Goal: Transaction & Acquisition: Purchase product/service

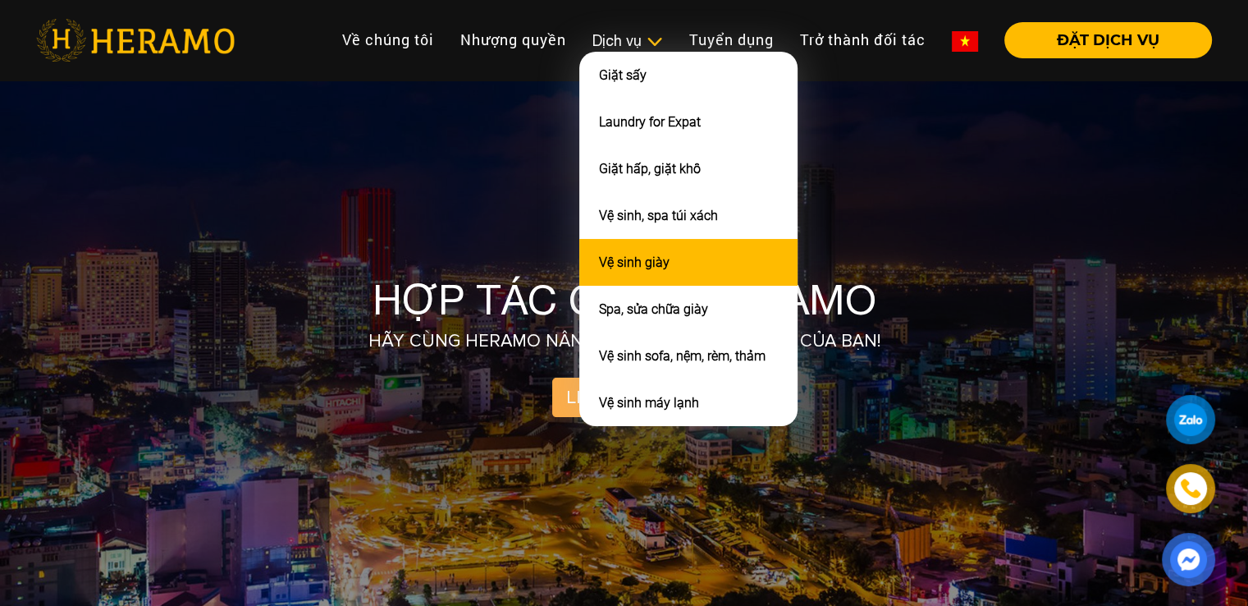
click at [670, 247] on li "Vệ sinh giày" at bounding box center [688, 262] width 218 height 47
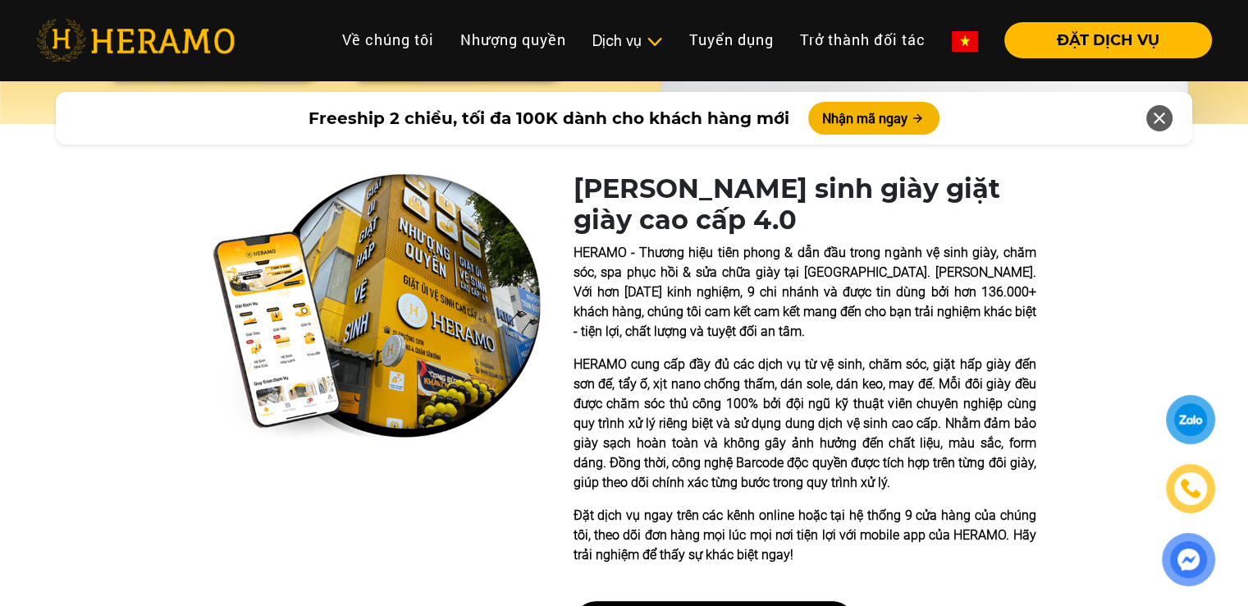
scroll to position [276, 0]
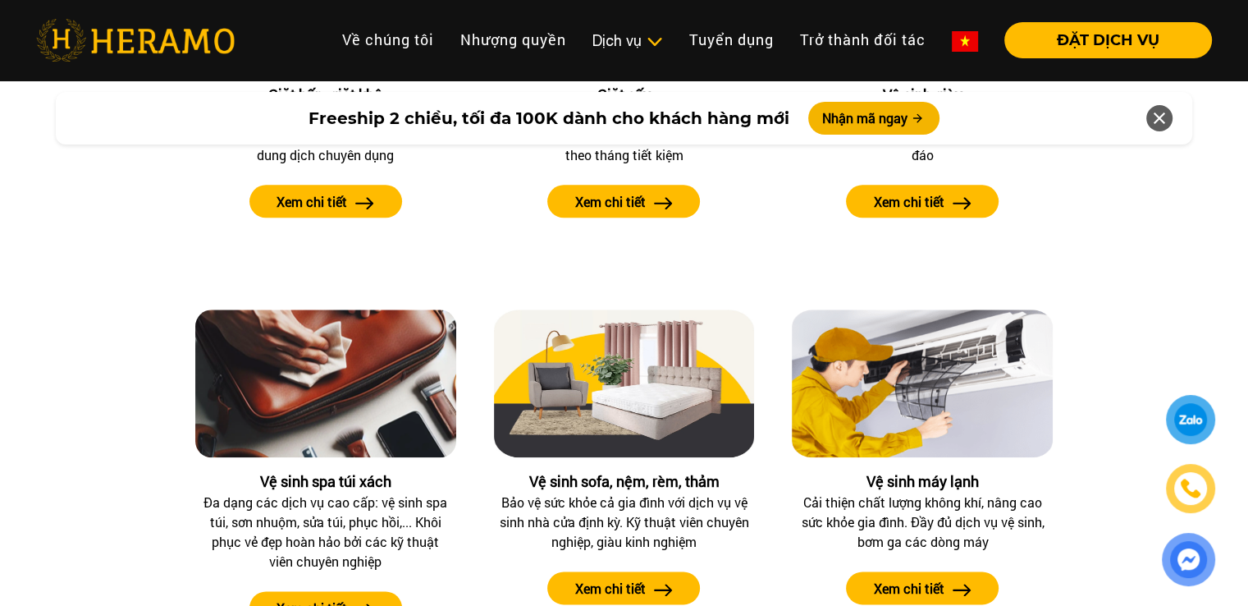
scroll to position [1572, 0]
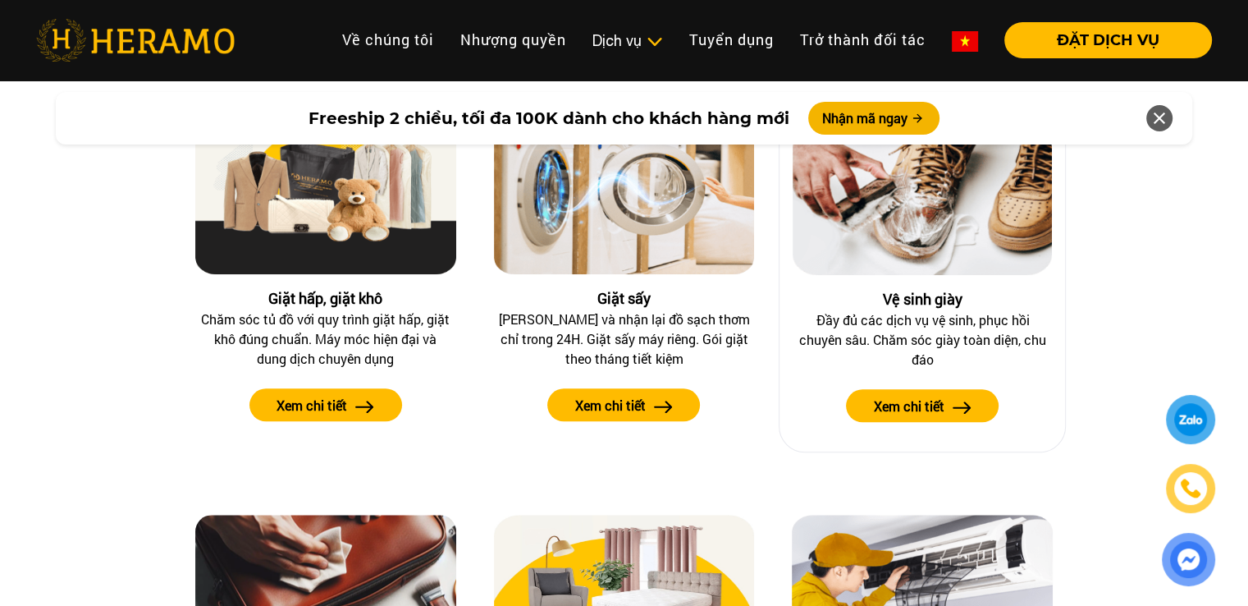
click at [879, 400] on label "Xem chi tiết" at bounding box center [909, 406] width 71 height 20
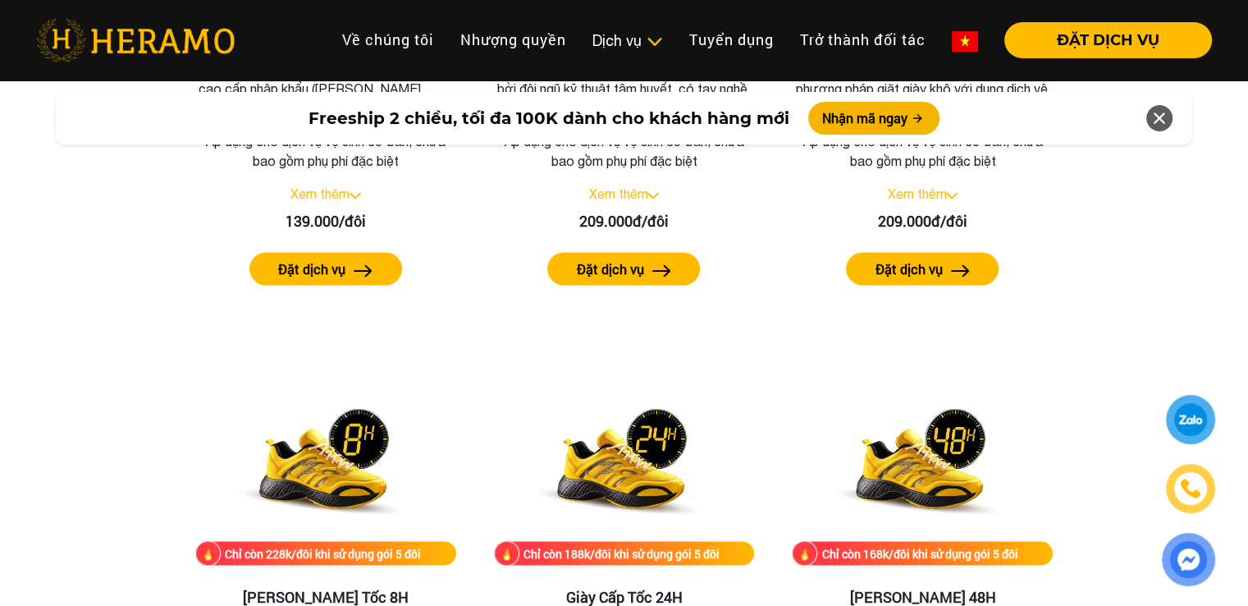
scroll to position [2585, 0]
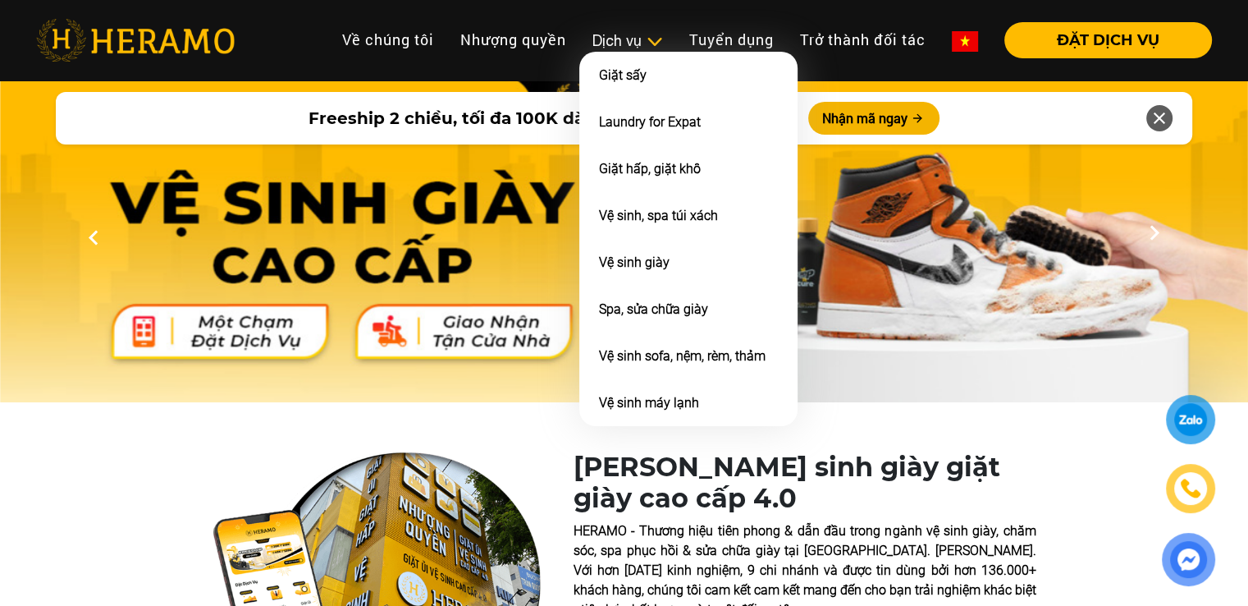
click at [627, 37] on div "Dịch vụ" at bounding box center [628, 41] width 71 height 22
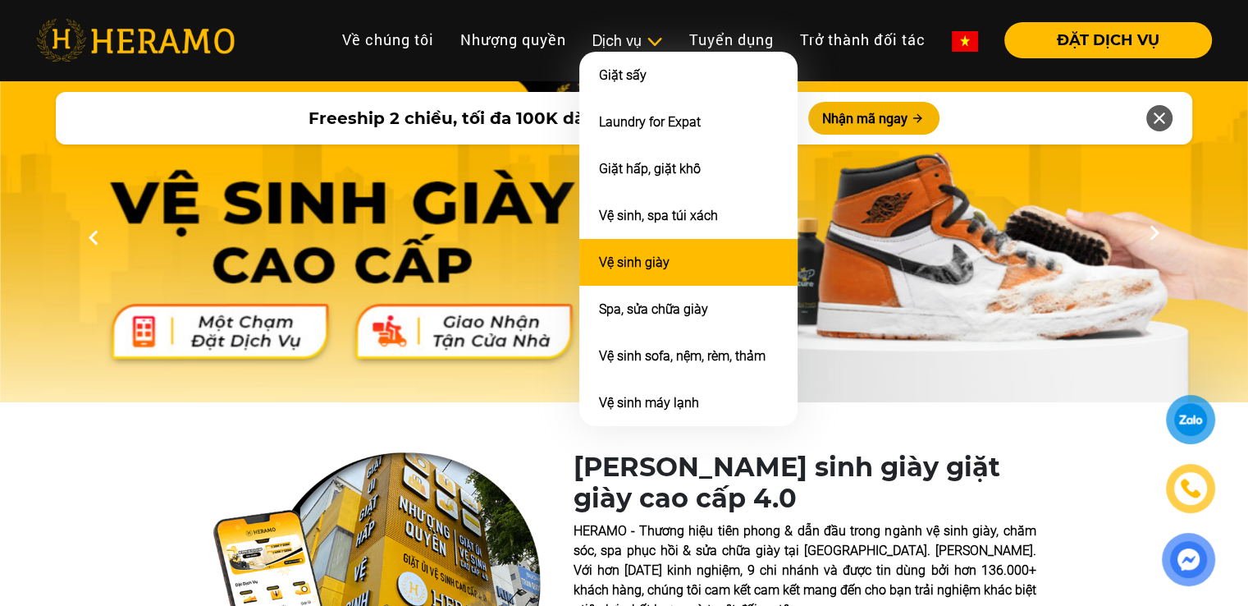
click at [633, 247] on li "Vệ sinh giày" at bounding box center [688, 262] width 218 height 47
click at [650, 260] on link "Vệ sinh giày" at bounding box center [634, 262] width 71 height 16
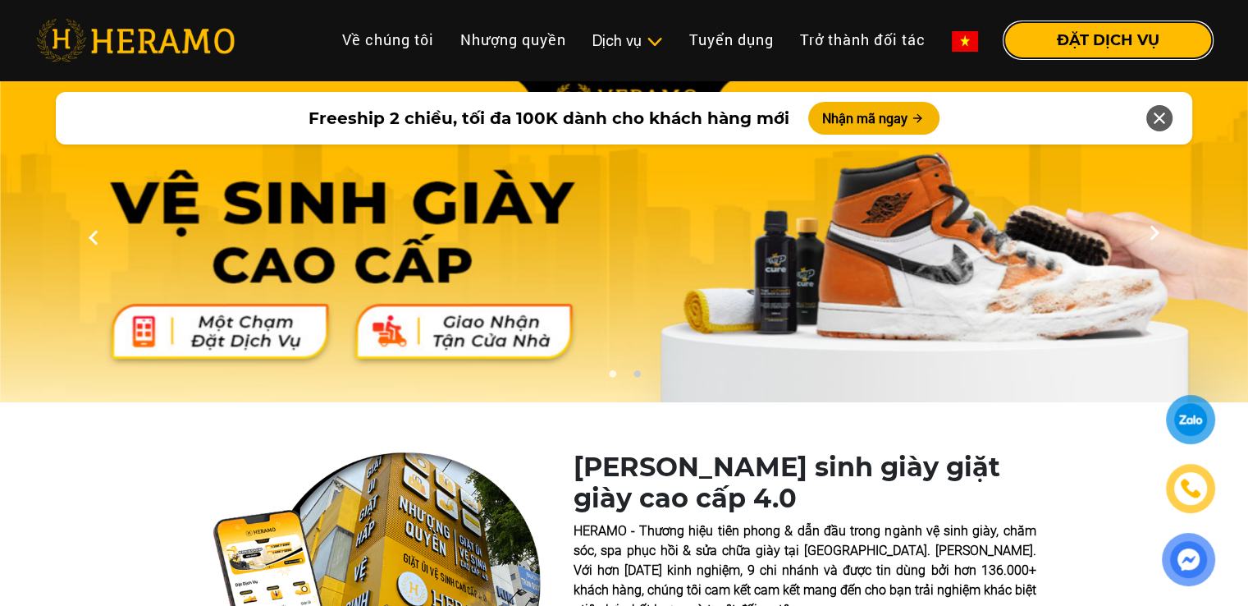
click at [1069, 37] on button "ĐẶT DỊCH VỤ" at bounding box center [1109, 40] width 208 height 36
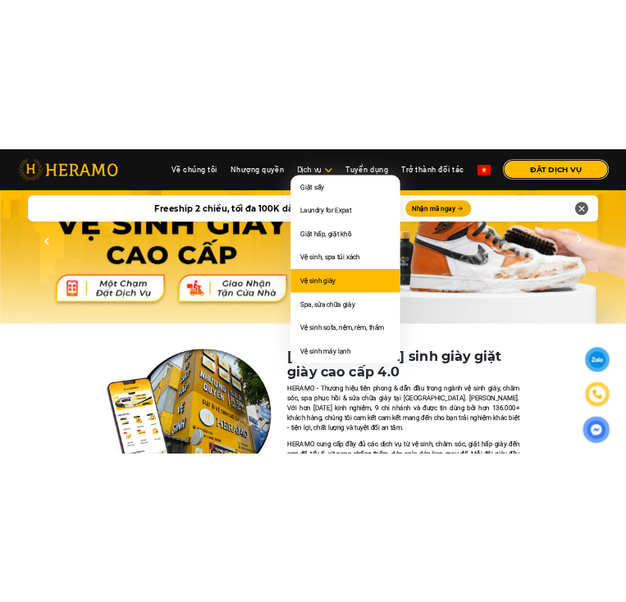
scroll to position [55, 0]
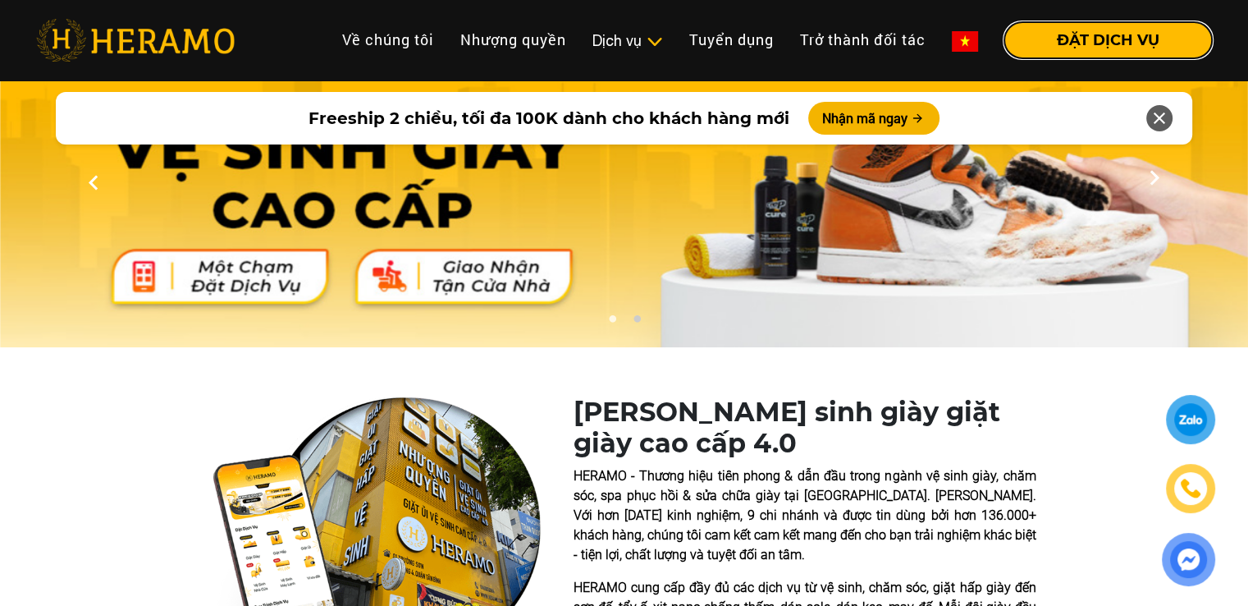
click at [1056, 47] on button "ĐẶT DỊCH VỤ" at bounding box center [1109, 40] width 208 height 36
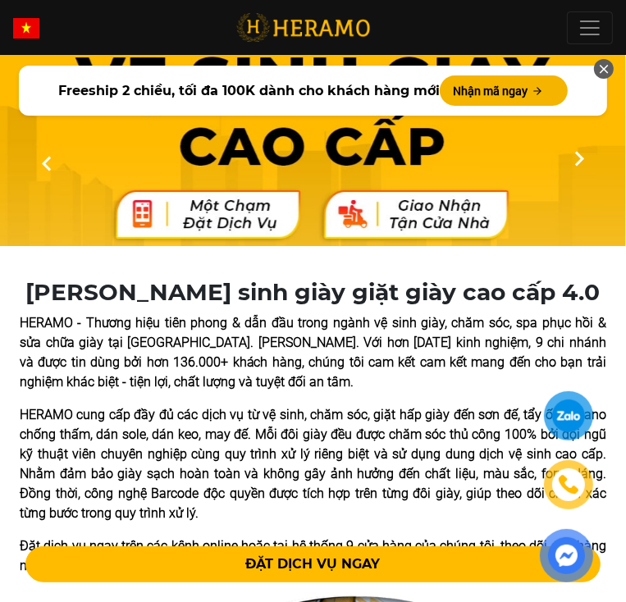
click at [597, 80] on icon at bounding box center [604, 69] width 15 height 22
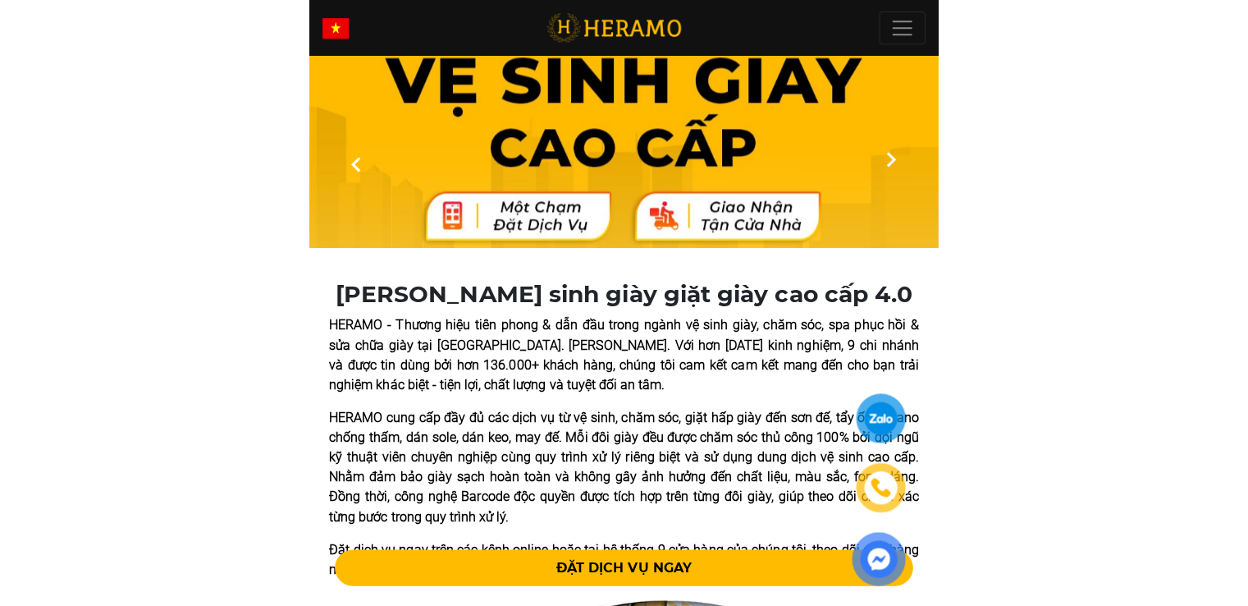
scroll to position [0, 0]
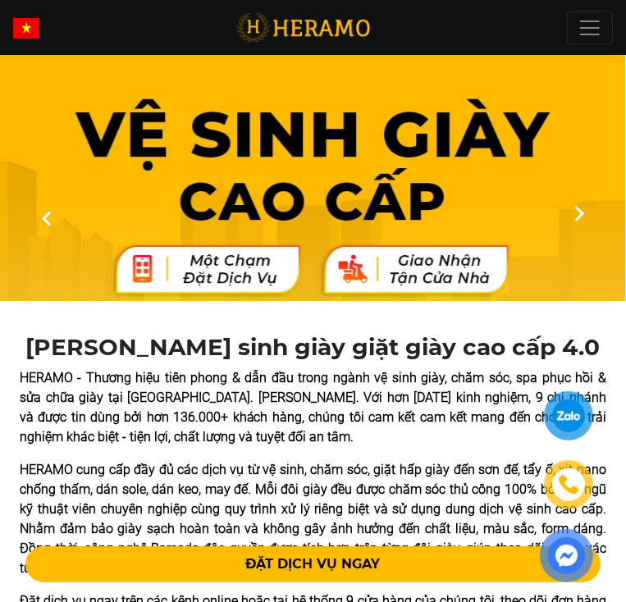
click at [574, 225] on icon at bounding box center [580, 219] width 30 height 11
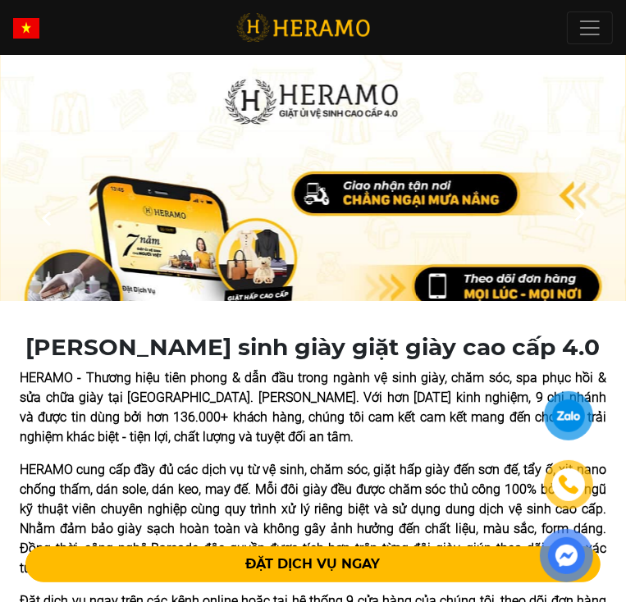
click at [574, 225] on icon at bounding box center [580, 219] width 30 height 11
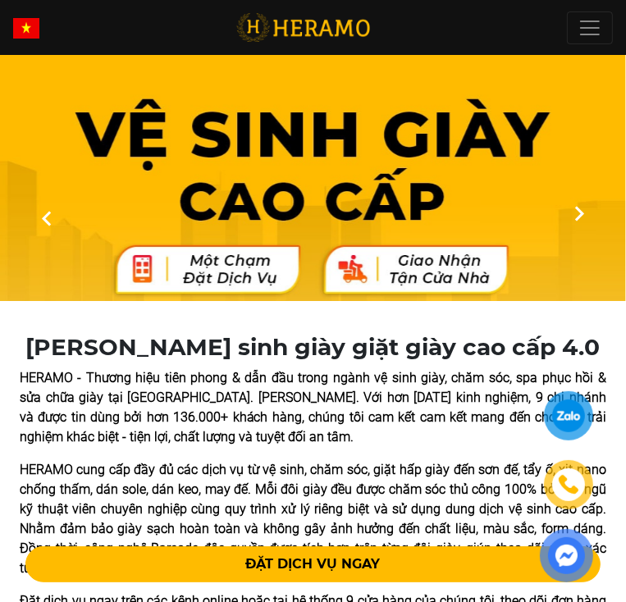
click at [574, 225] on icon at bounding box center [580, 219] width 30 height 11
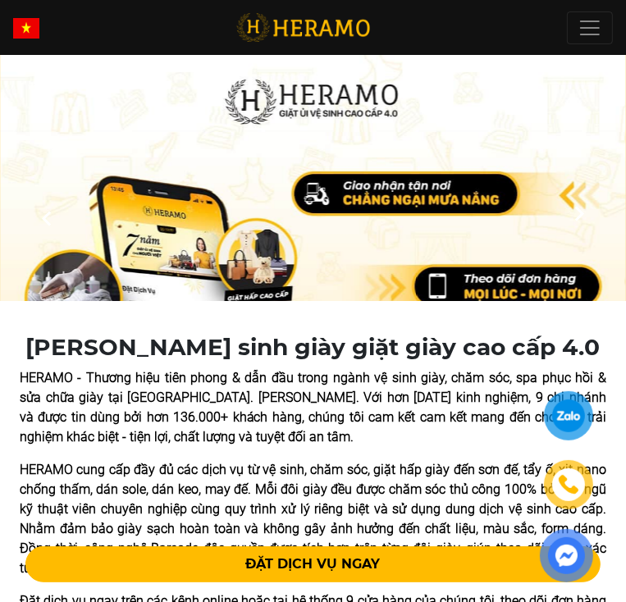
click at [574, 225] on icon at bounding box center [580, 219] width 30 height 11
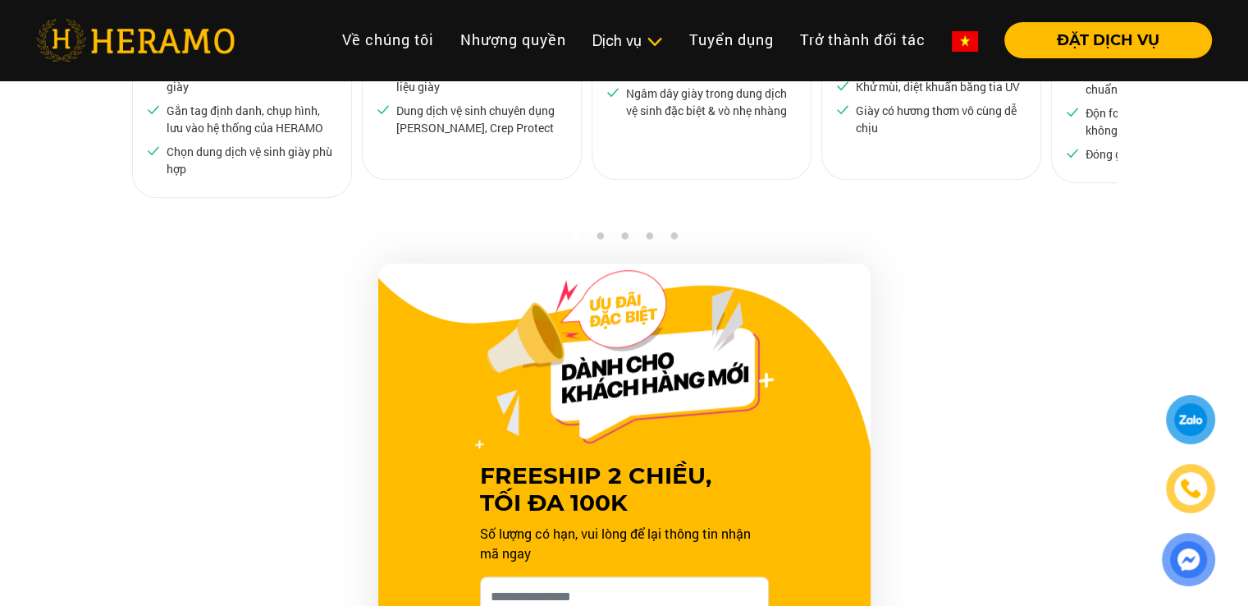
scroll to position [1477, 0]
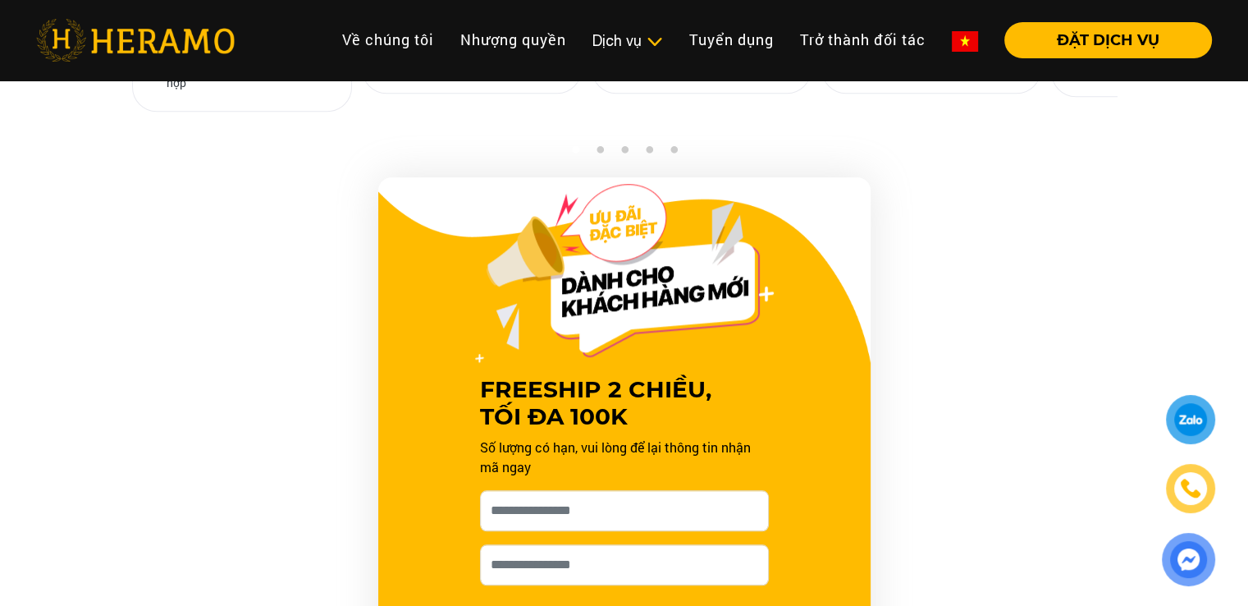
click at [625, 52] on li "Dịch vụ Dịch vụ Giặt sấy Laundry for Expat Giặt hấp, giặt khô Vệ sinh, spa túi …" at bounding box center [627, 40] width 97 height 36
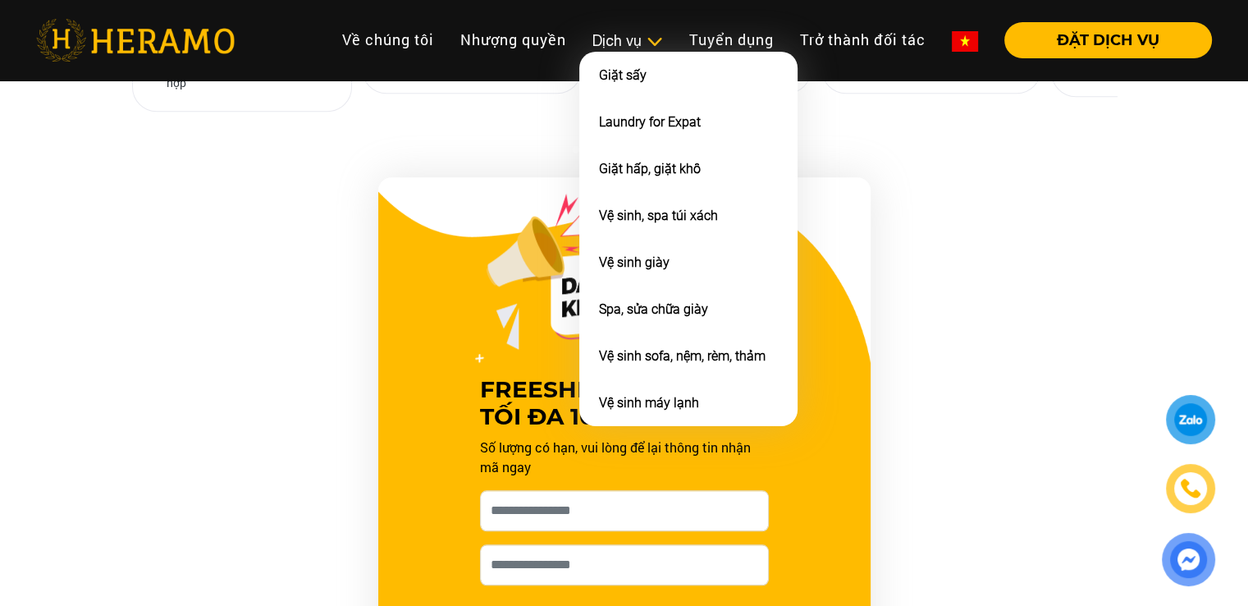
click at [625, 40] on div "Dịch vụ" at bounding box center [628, 41] width 71 height 22
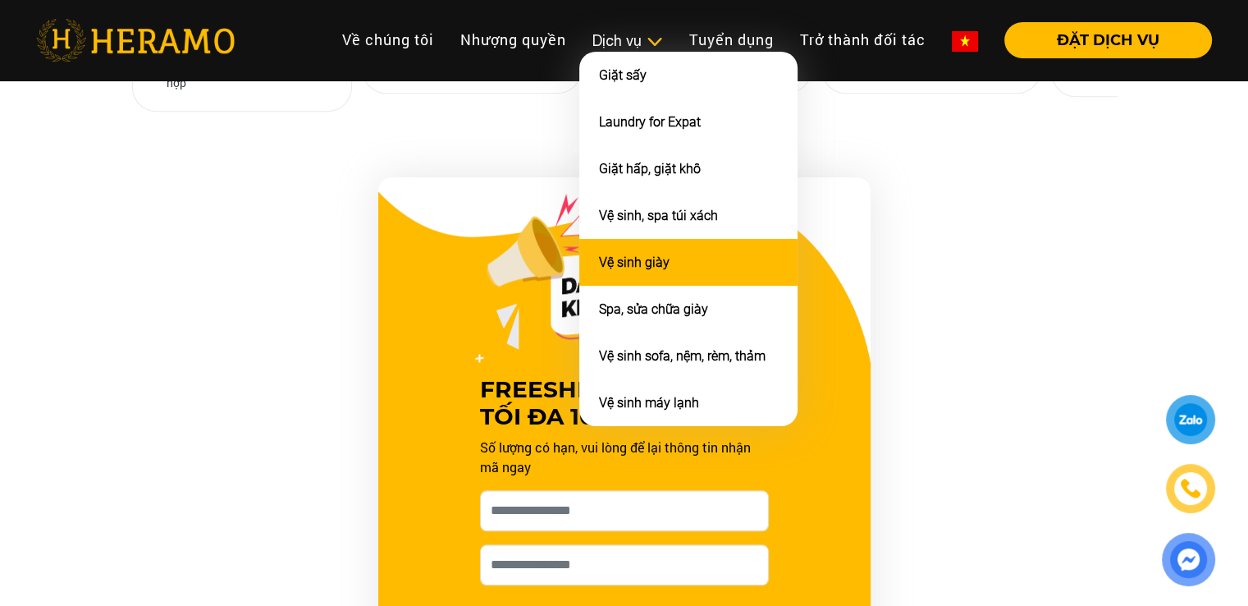
click at [629, 254] on link "Vệ sinh giày" at bounding box center [634, 262] width 71 height 16
click at [631, 254] on link "Vệ sinh giày" at bounding box center [634, 262] width 71 height 16
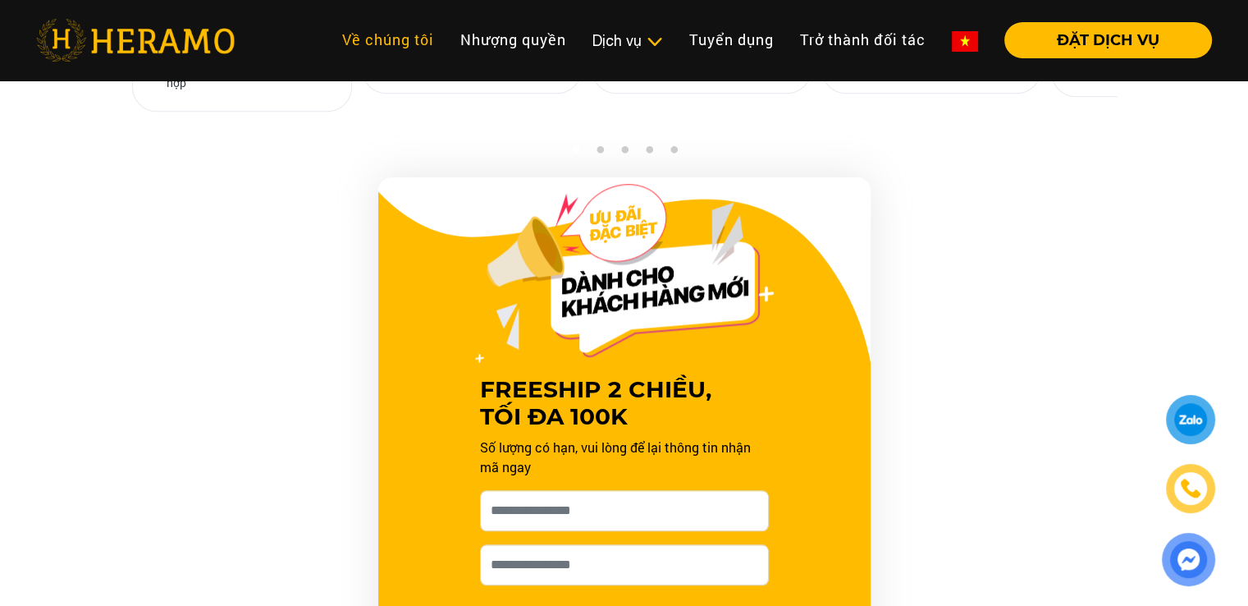
click at [348, 51] on link "Về chúng tôi" at bounding box center [388, 39] width 118 height 35
